Goal: Find specific page/section: Find specific page/section

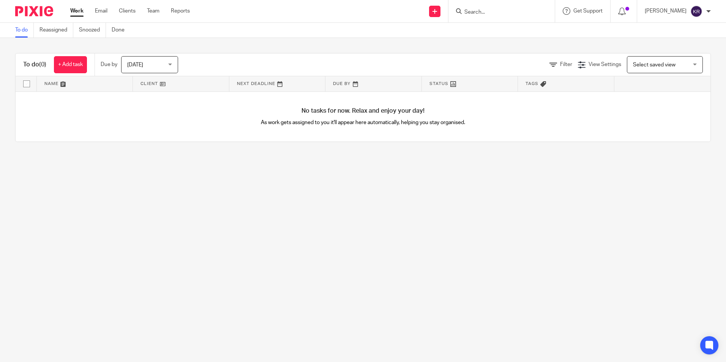
click at [514, 15] on input "Search" at bounding box center [497, 12] width 68 height 7
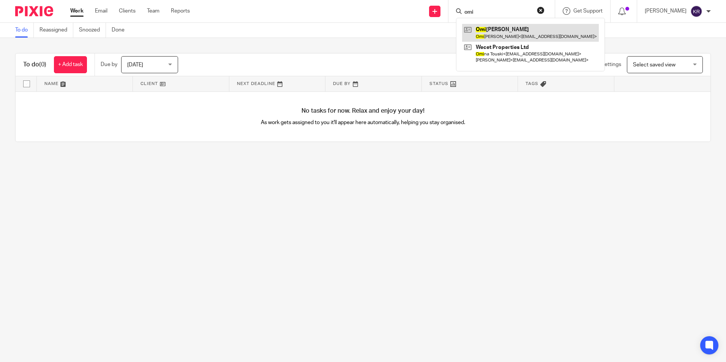
type input "omi"
click at [531, 33] on link at bounding box center [530, 32] width 137 height 17
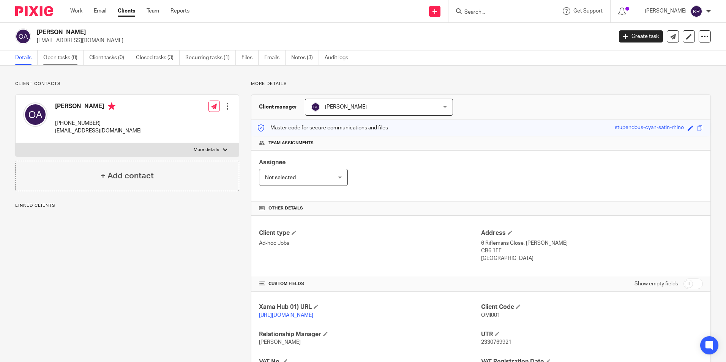
click at [70, 60] on link "Open tasks (0)" at bounding box center [63, 57] width 40 height 15
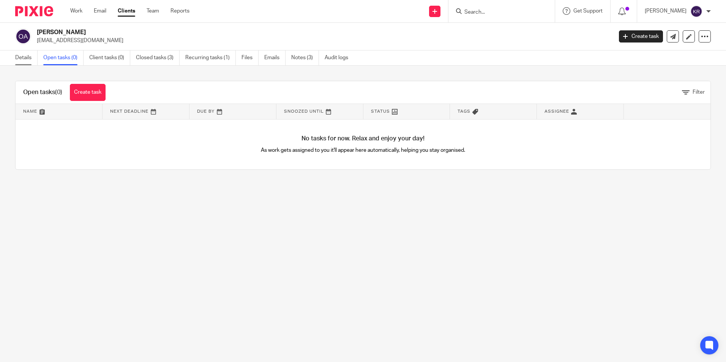
click at [29, 58] on link "Details" at bounding box center [26, 57] width 22 height 15
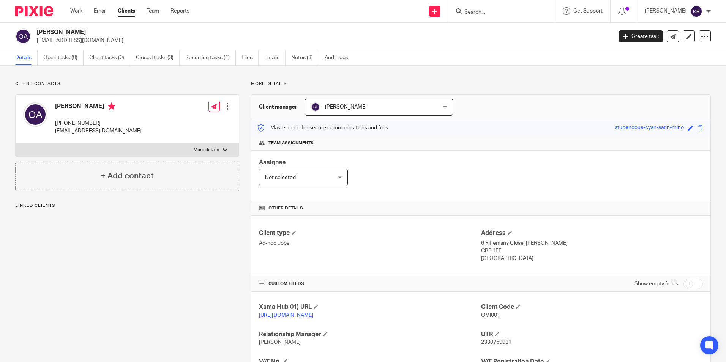
click at [526, 11] on input "Search" at bounding box center [497, 12] width 68 height 7
type input "omid a"
click at [531, 35] on link at bounding box center [523, 32] width 123 height 17
click at [156, 60] on link "Closed tasks (3)" at bounding box center [158, 57] width 44 height 15
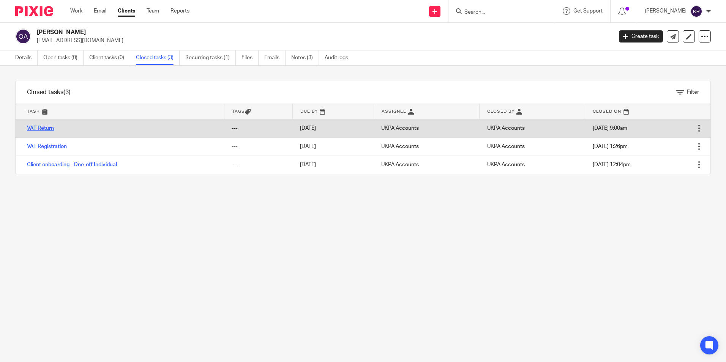
click at [47, 127] on link "VAT Return" at bounding box center [40, 128] width 27 height 5
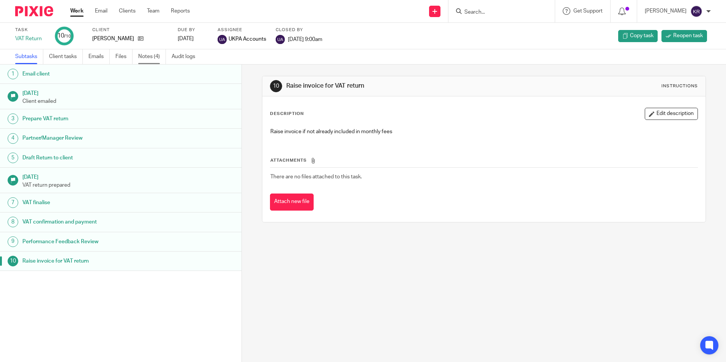
click at [150, 54] on link "Notes (4)" at bounding box center [152, 56] width 28 height 15
